Goal: Find specific page/section

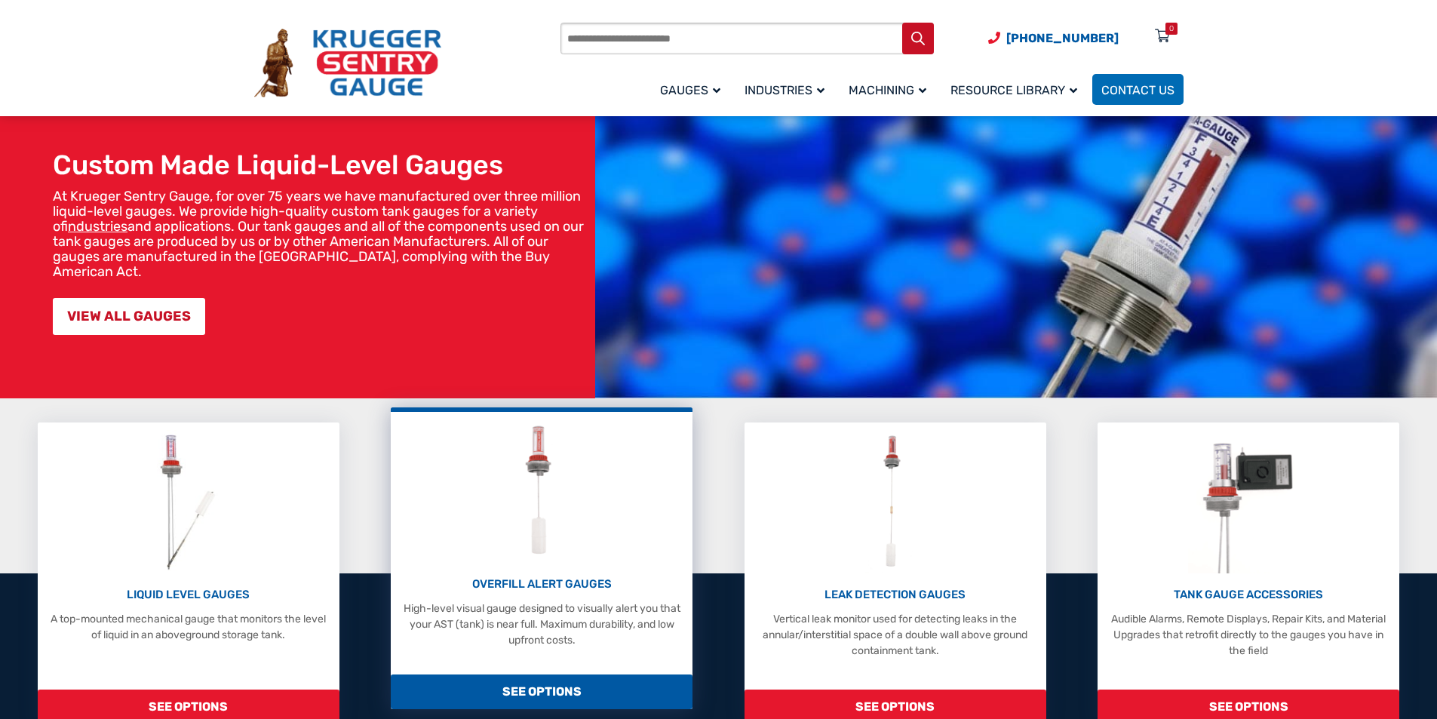
scroll to position [226, 0]
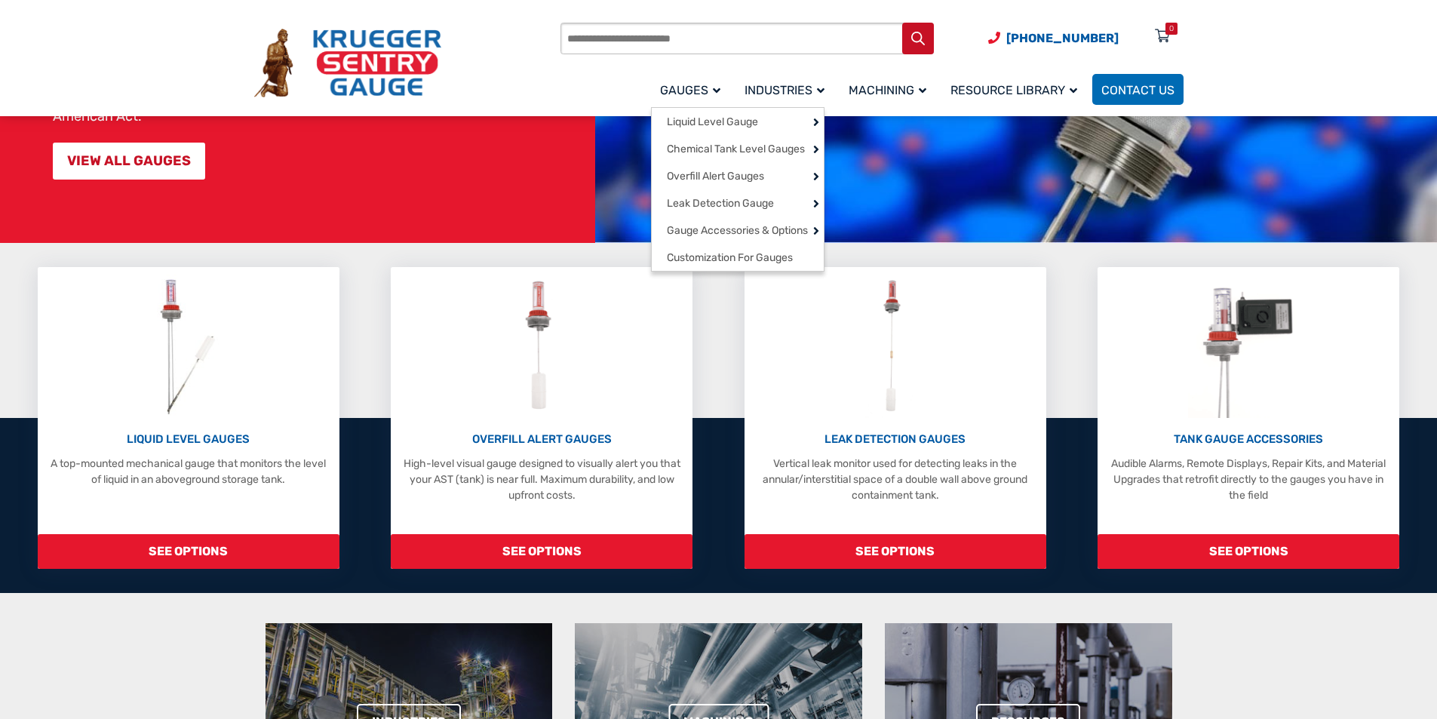
click at [706, 91] on span "Gauges" at bounding box center [690, 90] width 60 height 14
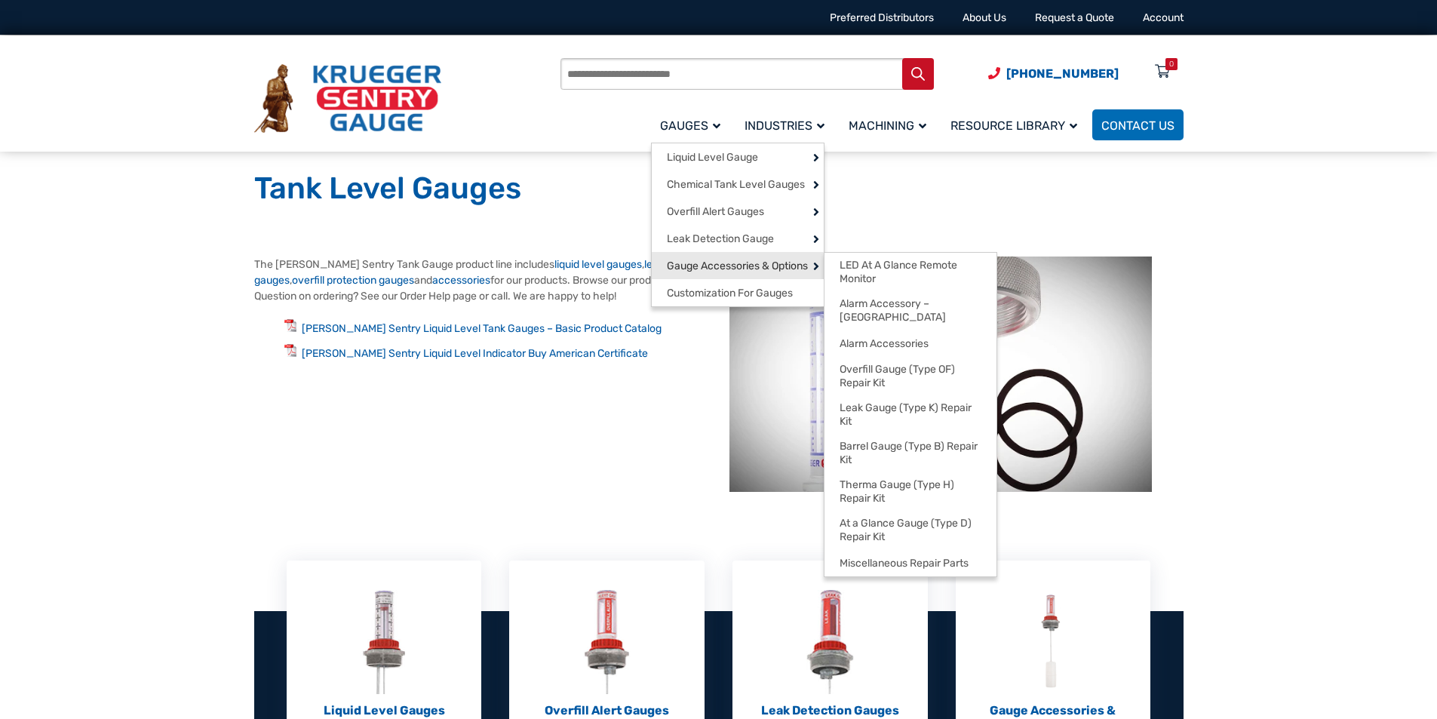
click at [736, 273] on span "Gauge Accessories & Options" at bounding box center [737, 267] width 141 height 14
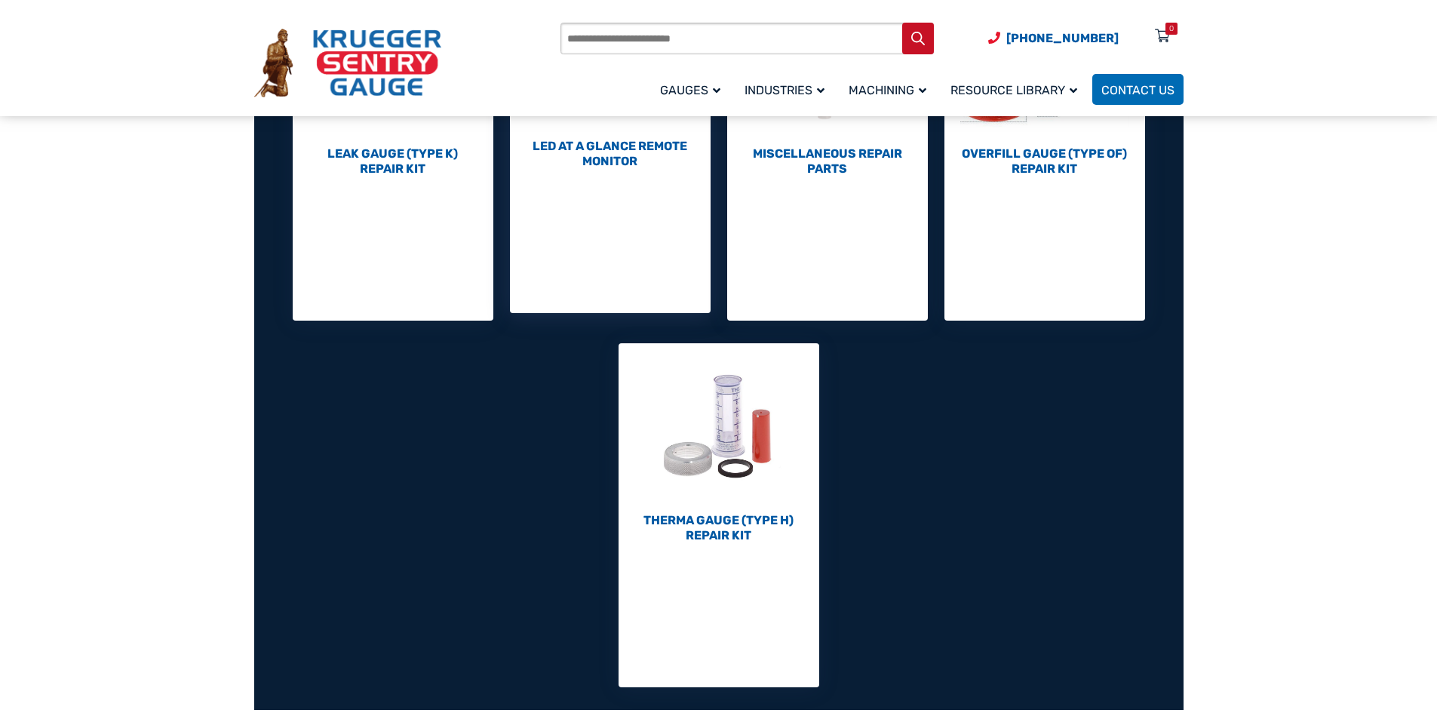
scroll to position [453, 0]
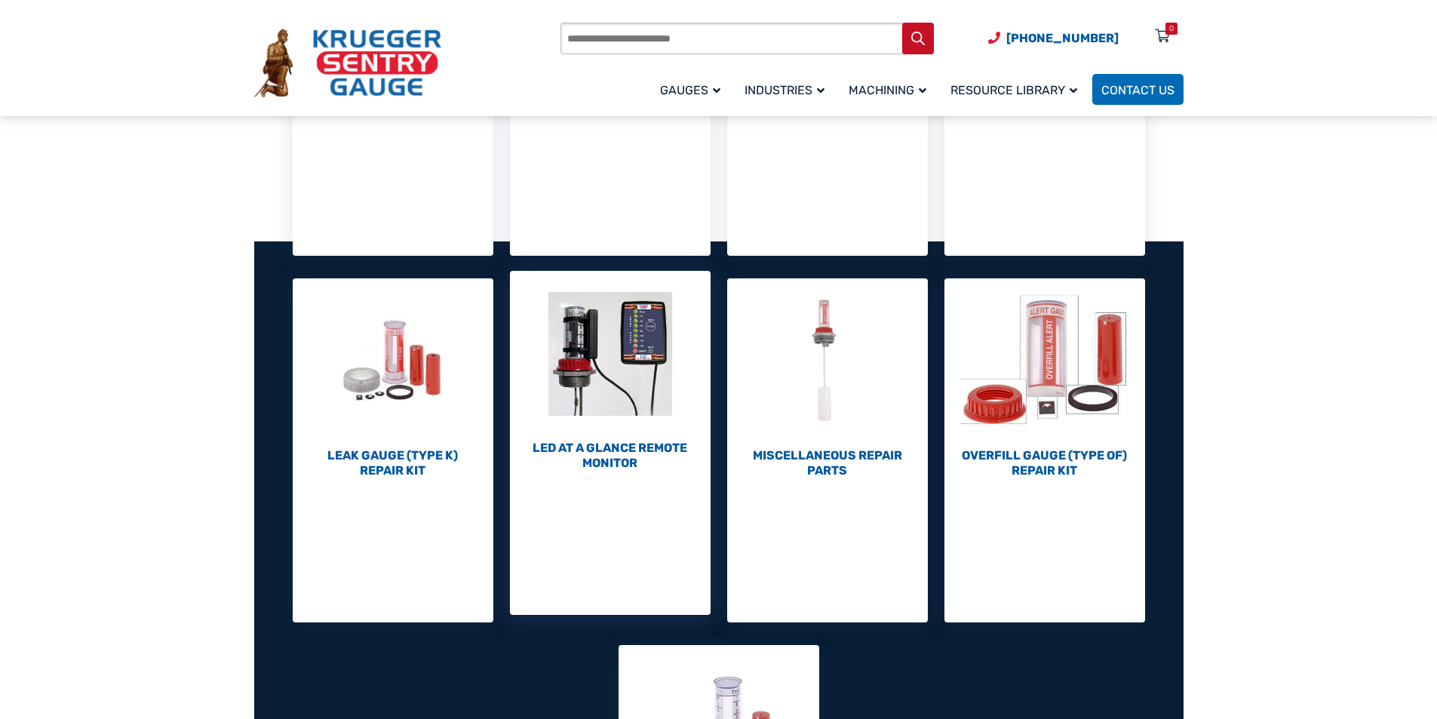
click at [616, 444] on h2 "LED At A Glance Remote Monitor (1)" at bounding box center [610, 456] width 201 height 30
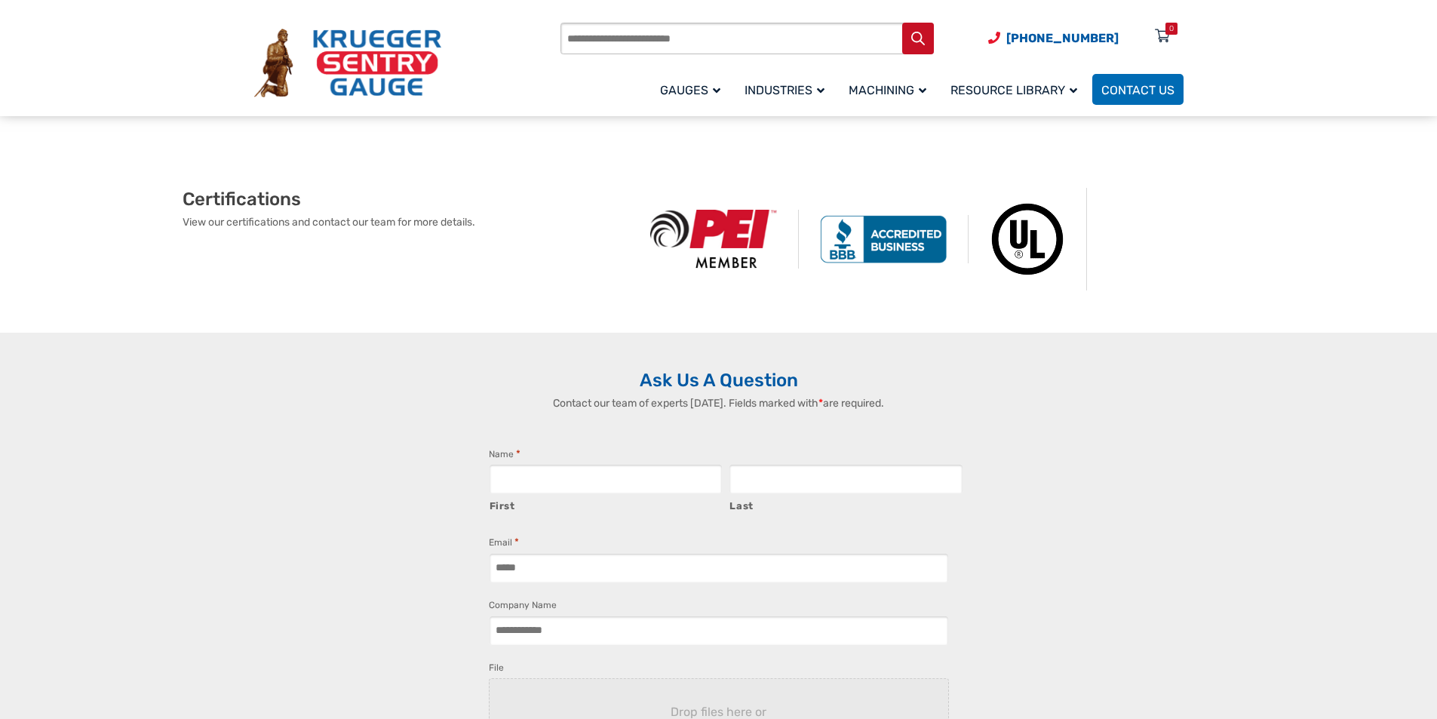
scroll to position [905, 0]
